Goal: Find specific page/section: Find specific page/section

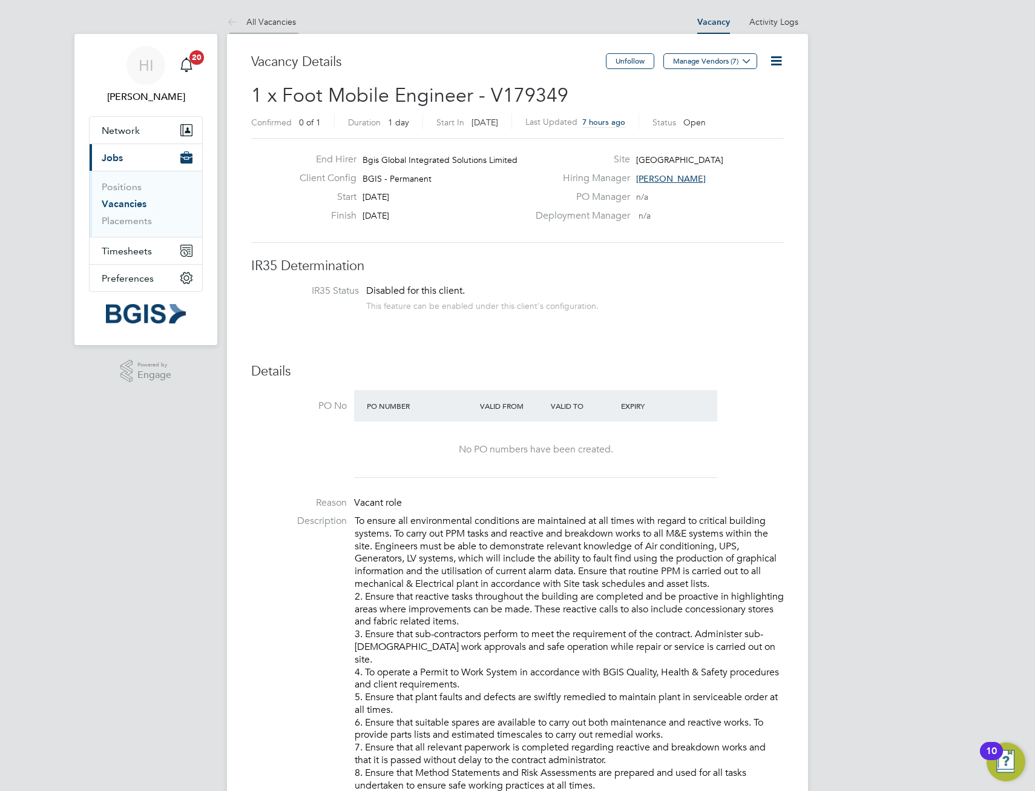
click at [258, 23] on link "All Vacancies" at bounding box center [261, 21] width 69 height 11
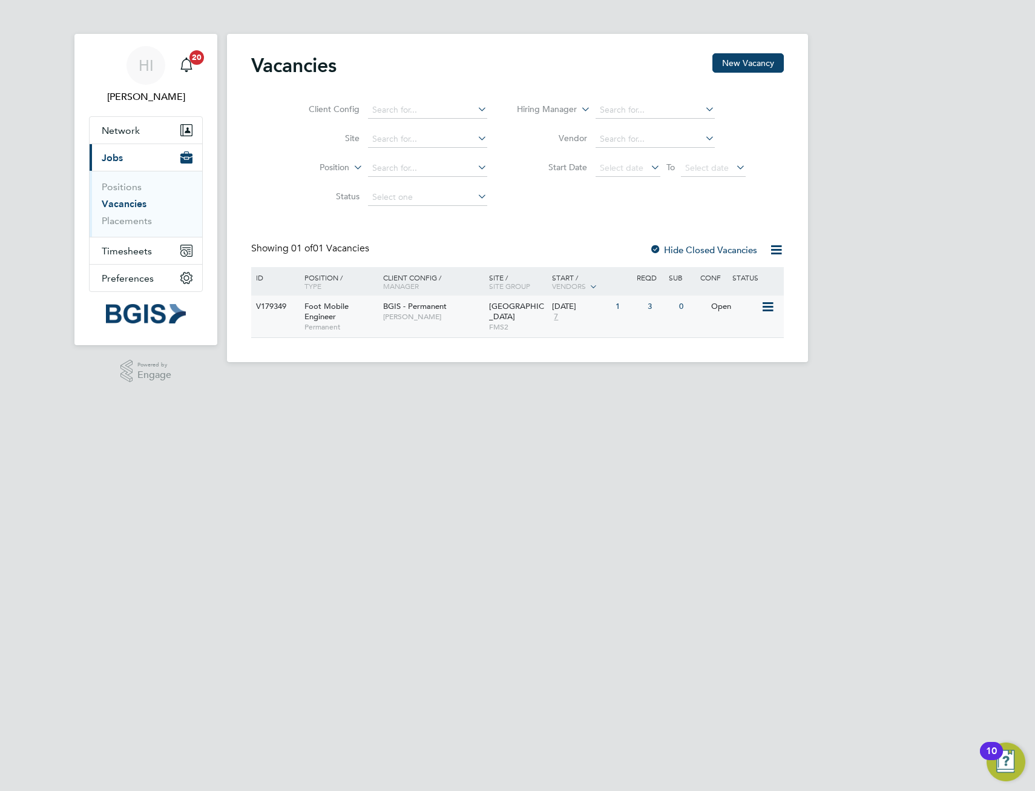
click at [357, 319] on div "Foot Mobile Engineer Permanent" at bounding box center [337, 316] width 85 height 42
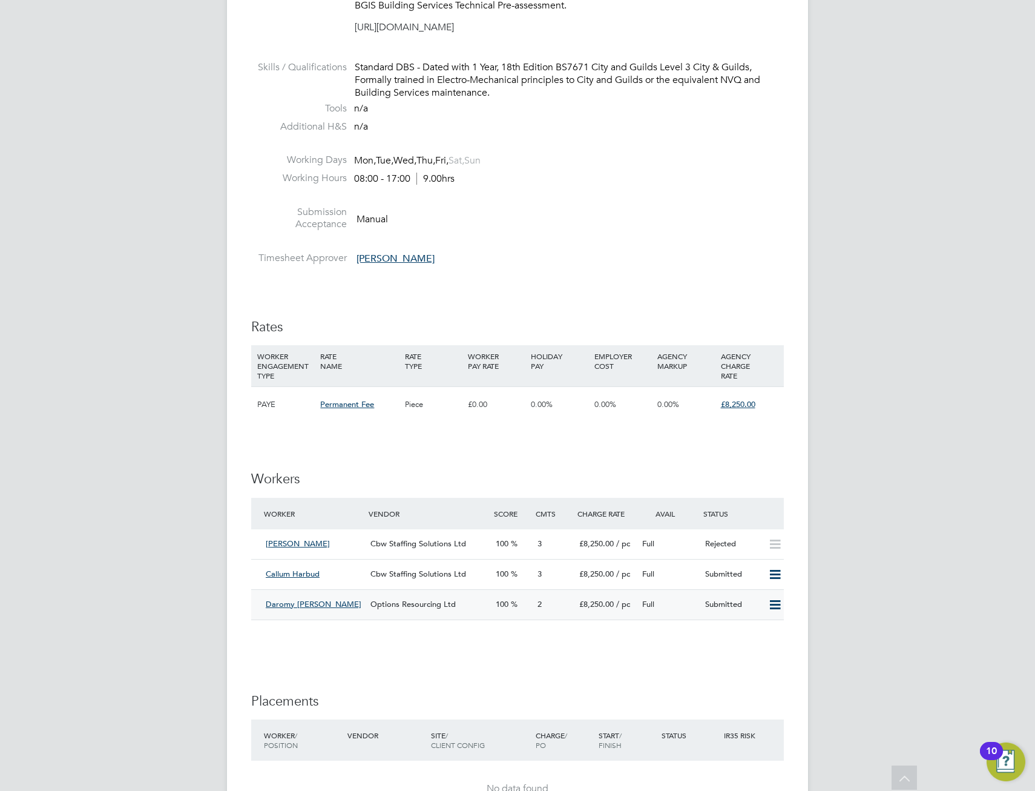
click at [335, 604] on div "Daromy [PERSON_NAME]" at bounding box center [313, 604] width 105 height 20
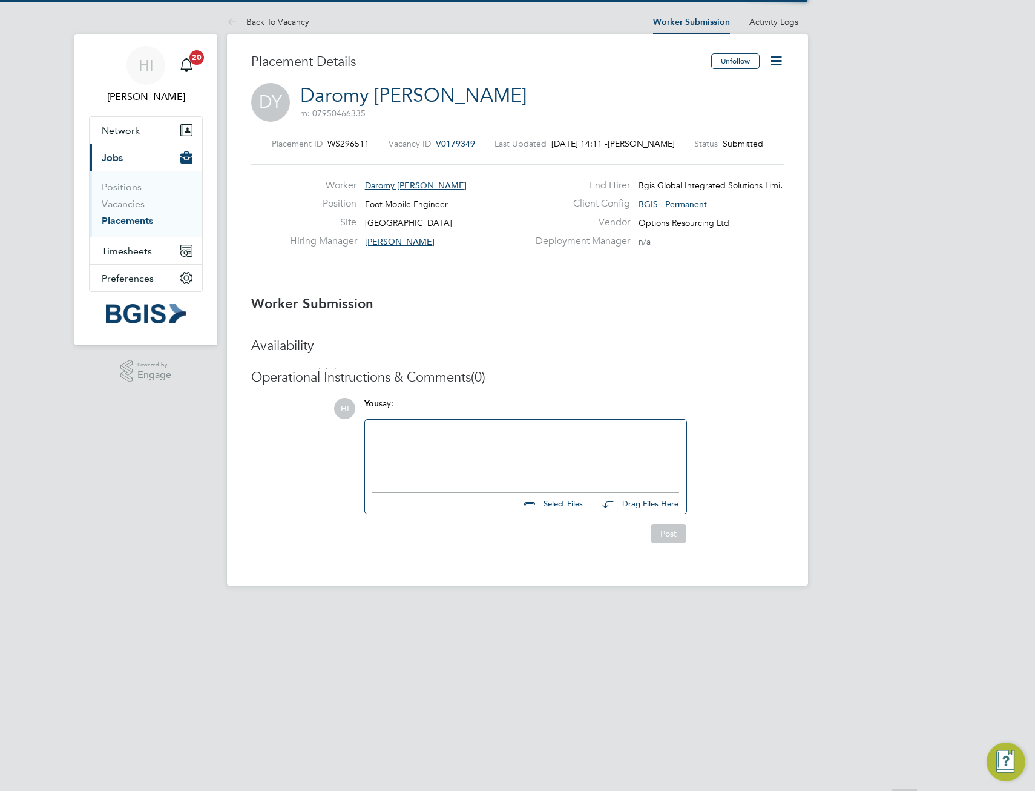
scroll to position [6, 6]
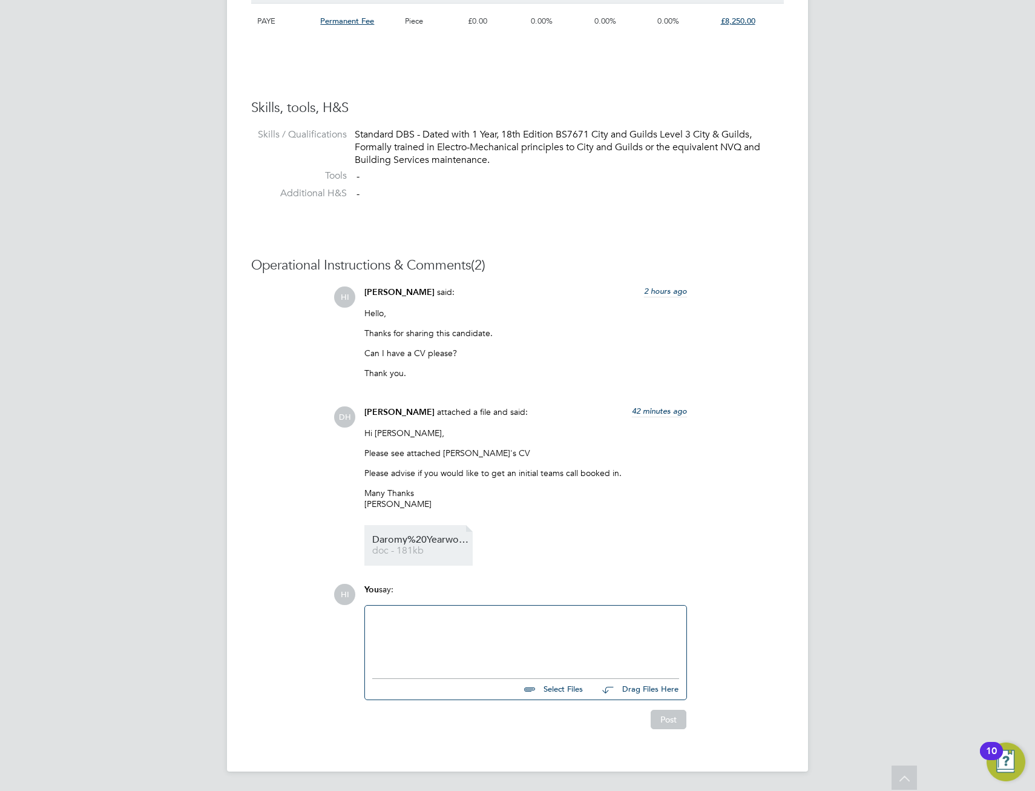
click at [418, 541] on span "Daromy%20Yearwood%20-%20Options%20CV" at bounding box center [420, 539] width 97 height 9
